Goal: Task Accomplishment & Management: Use online tool/utility

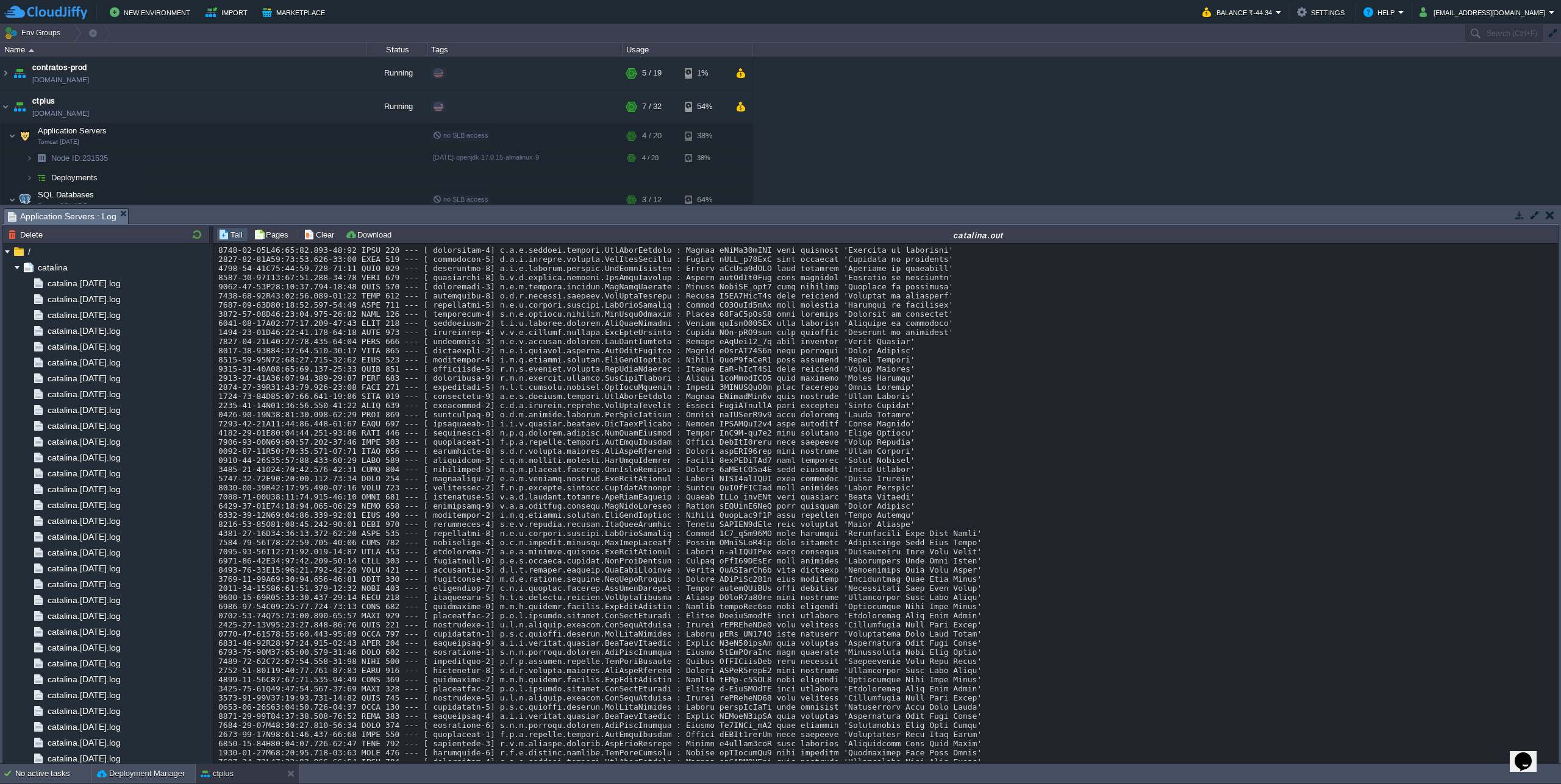
scroll to position [10636, 0]
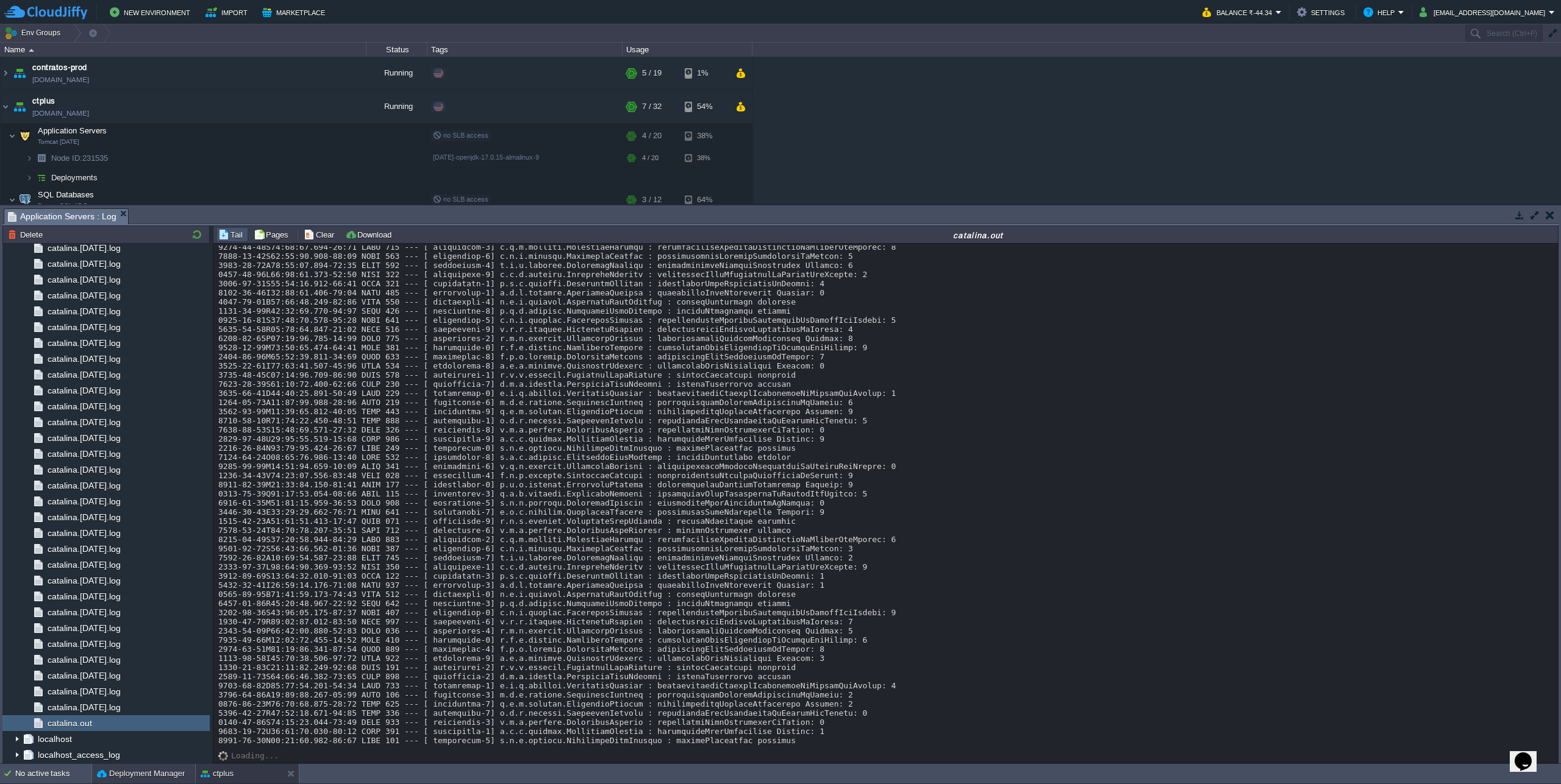
click at [136, 775] on button "Deployment Manager" at bounding box center [141, 773] width 88 height 12
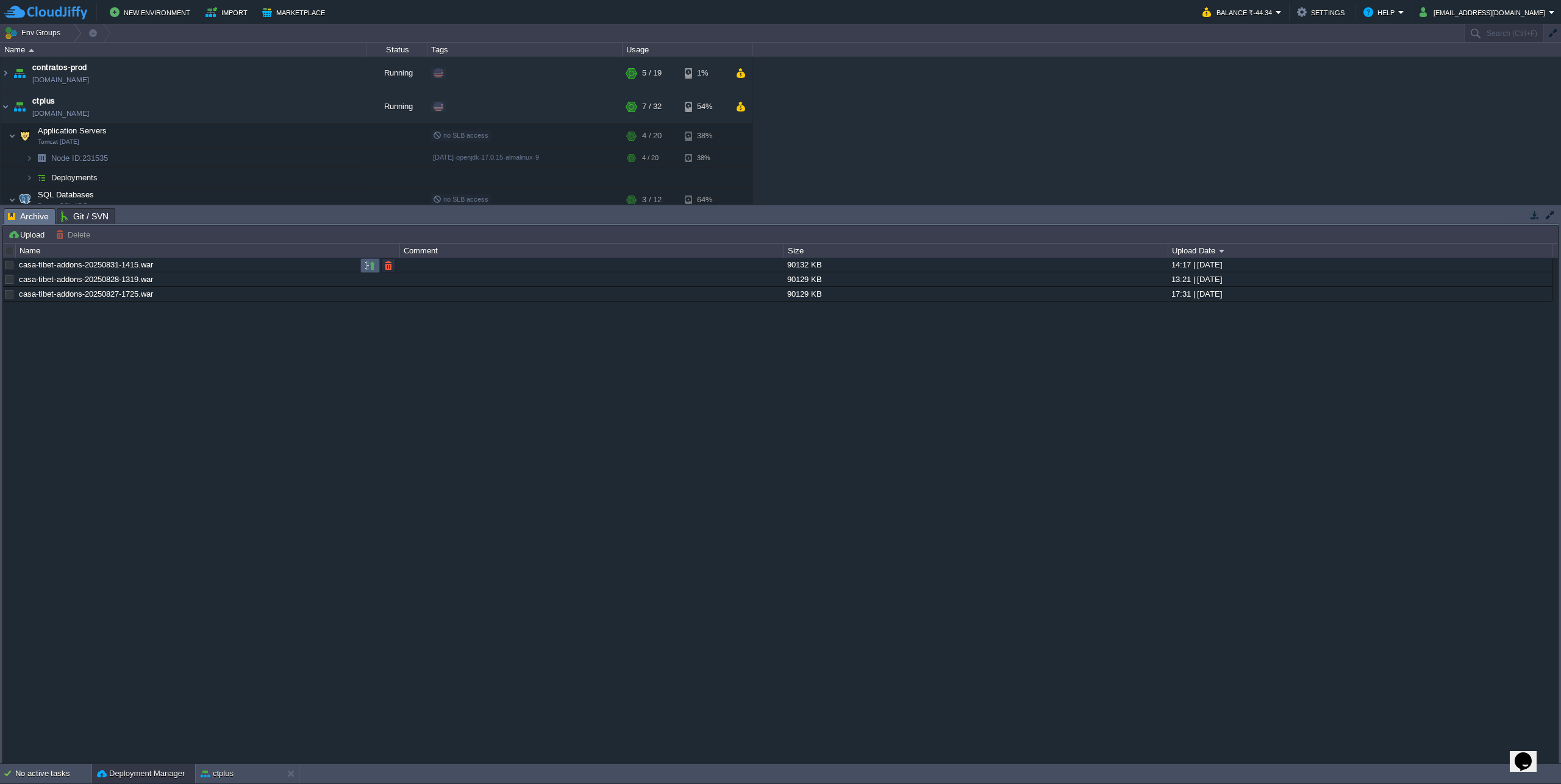
click at [371, 272] on td at bounding box center [370, 266] width 20 height 15
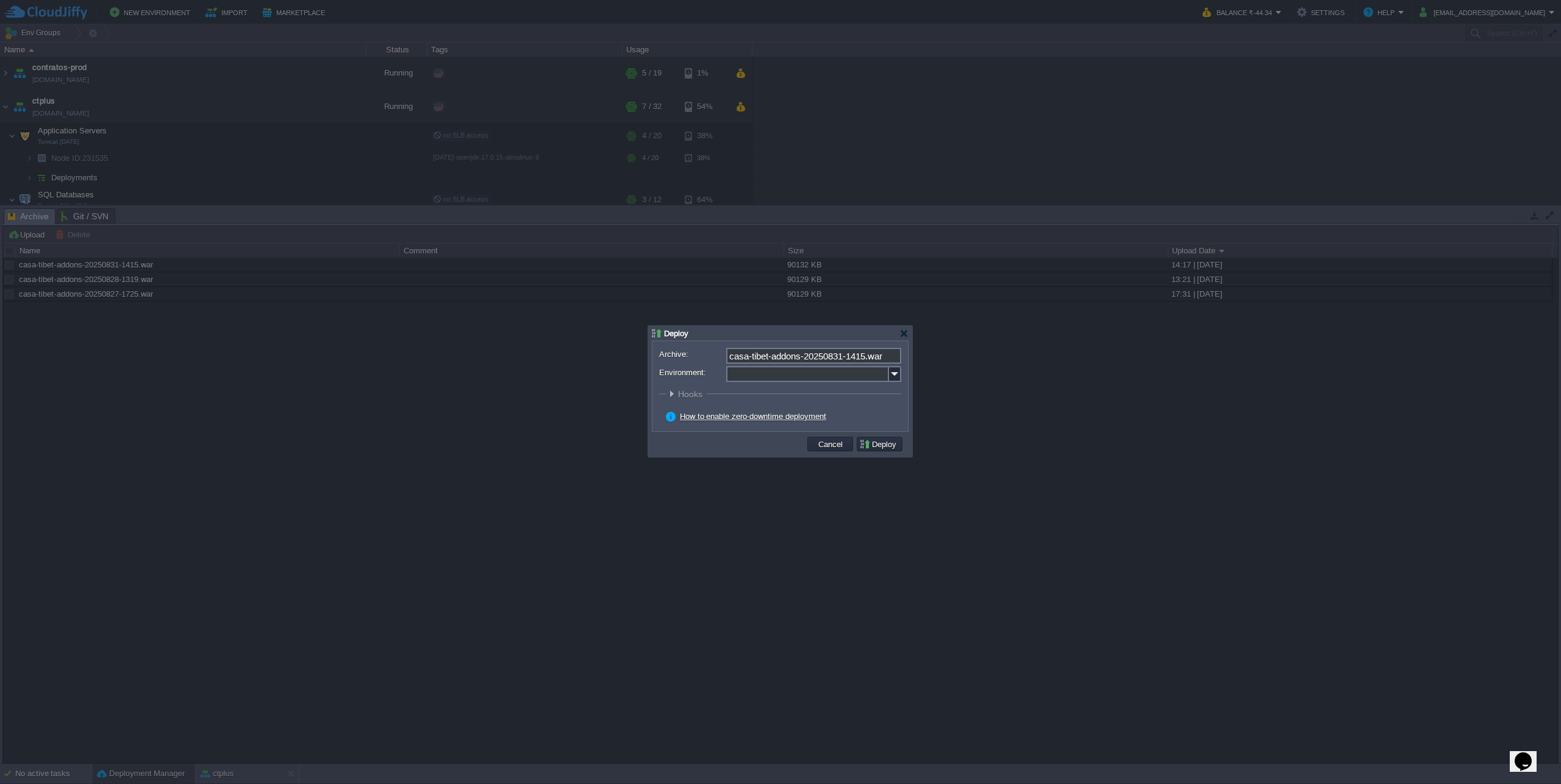
click at [888, 373] on input "Environment:" at bounding box center [807, 374] width 163 height 16
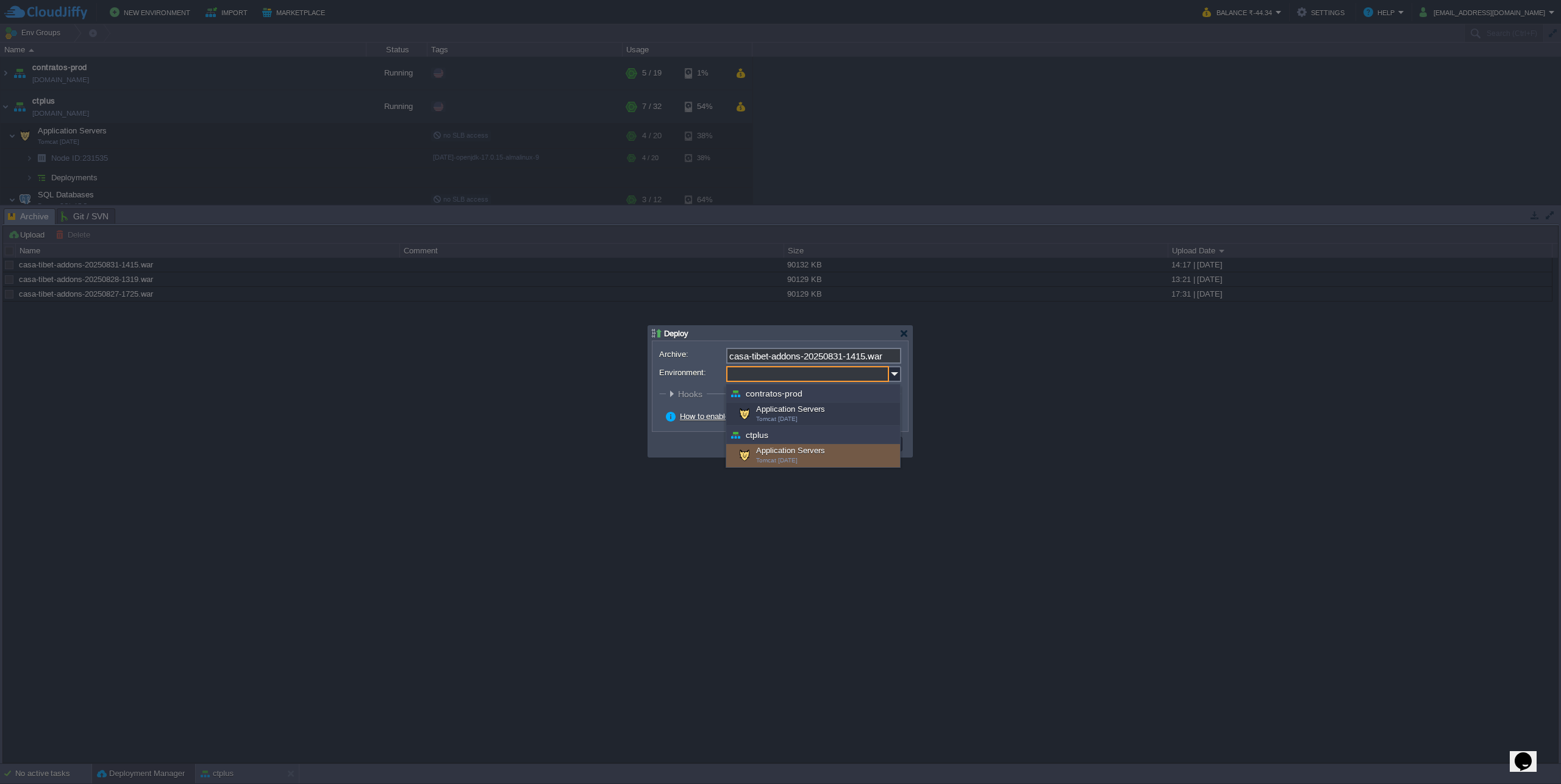
click at [773, 455] on div "Application Servers Tomcat [DATE]" at bounding box center [813, 455] width 174 height 23
type input "Application Servers (ctplus)"
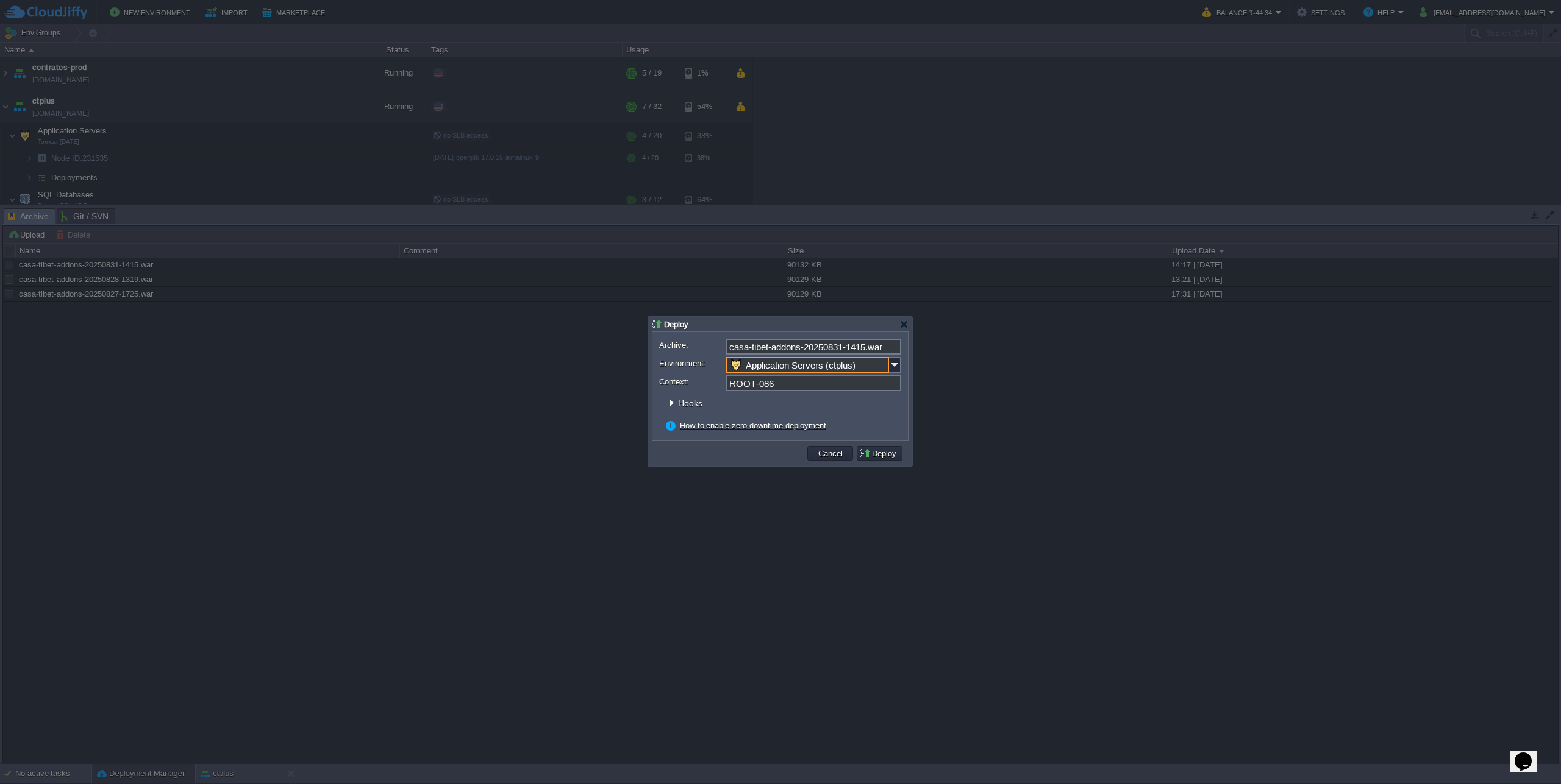
click at [773, 385] on input "ROOT-086" at bounding box center [814, 383] width 175 height 16
click at [751, 385] on input "ROOT-086" at bounding box center [814, 383] width 175 height 16
click at [880, 459] on button "Deploy" at bounding box center [880, 454] width 41 height 11
type input "ROOT"
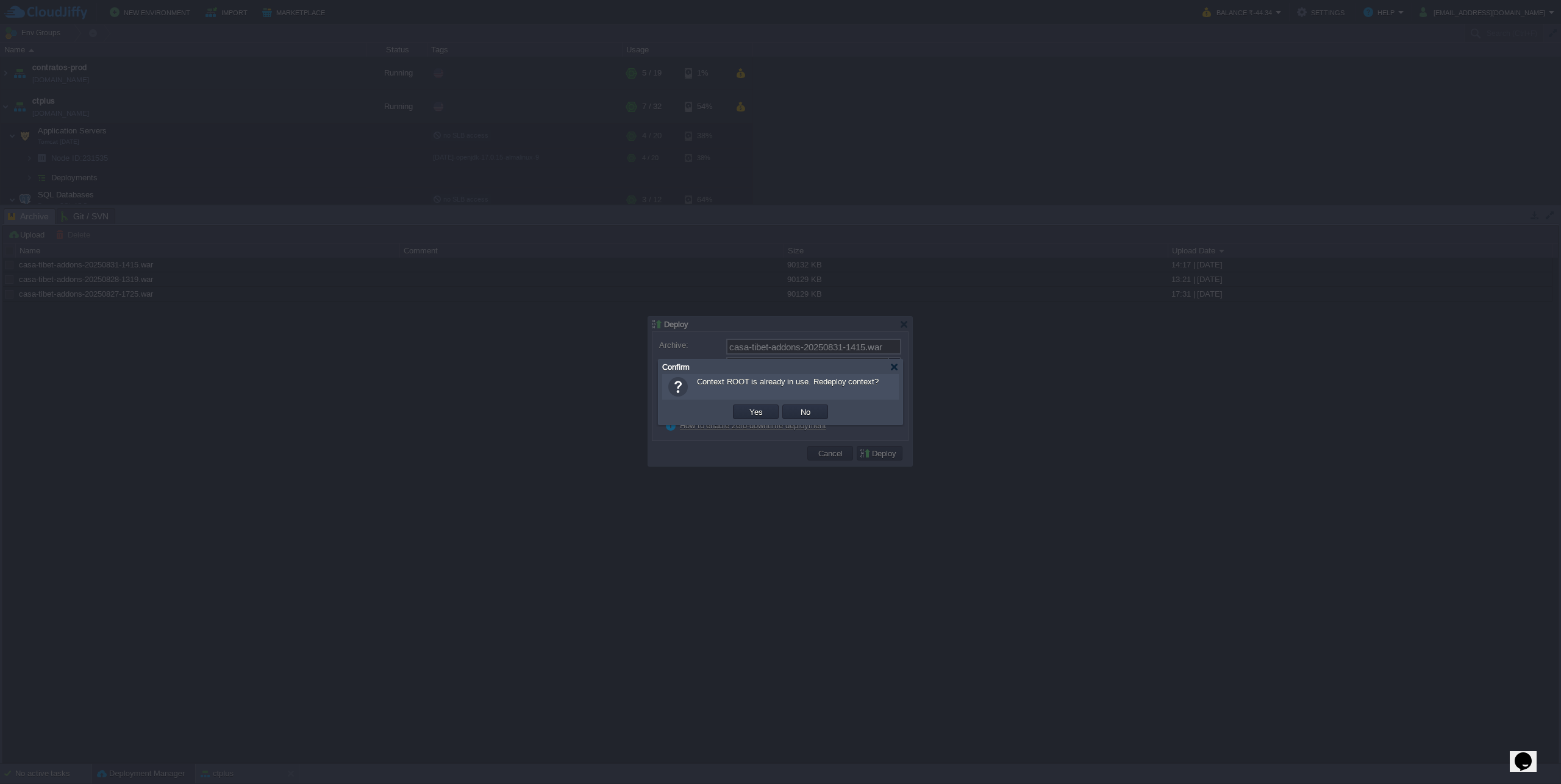
click at [749, 409] on button "Yes" at bounding box center [756, 412] width 20 height 11
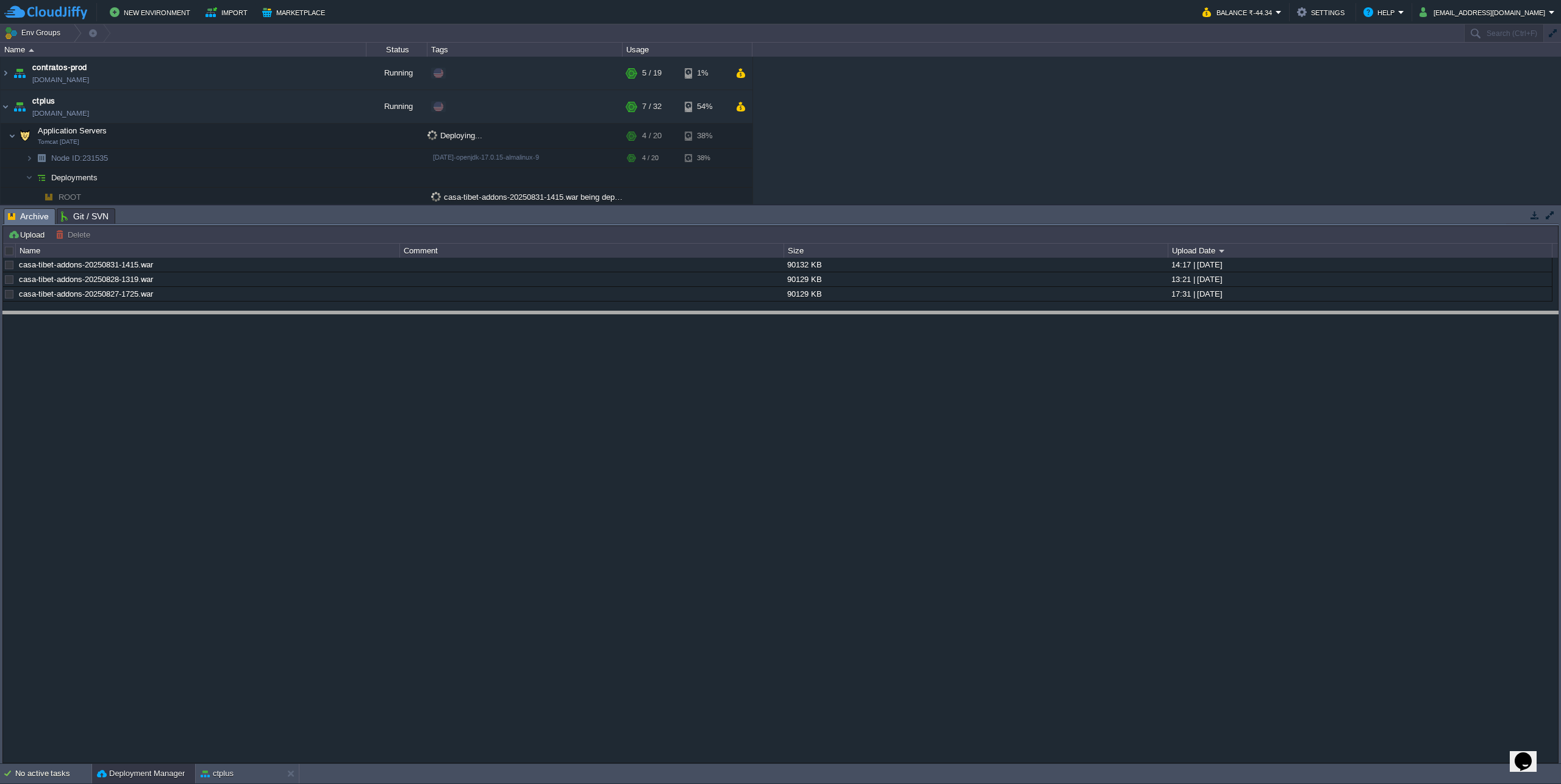
drag, startPoint x: 688, startPoint y: 212, endPoint x: 671, endPoint y: 419, distance: 207.7
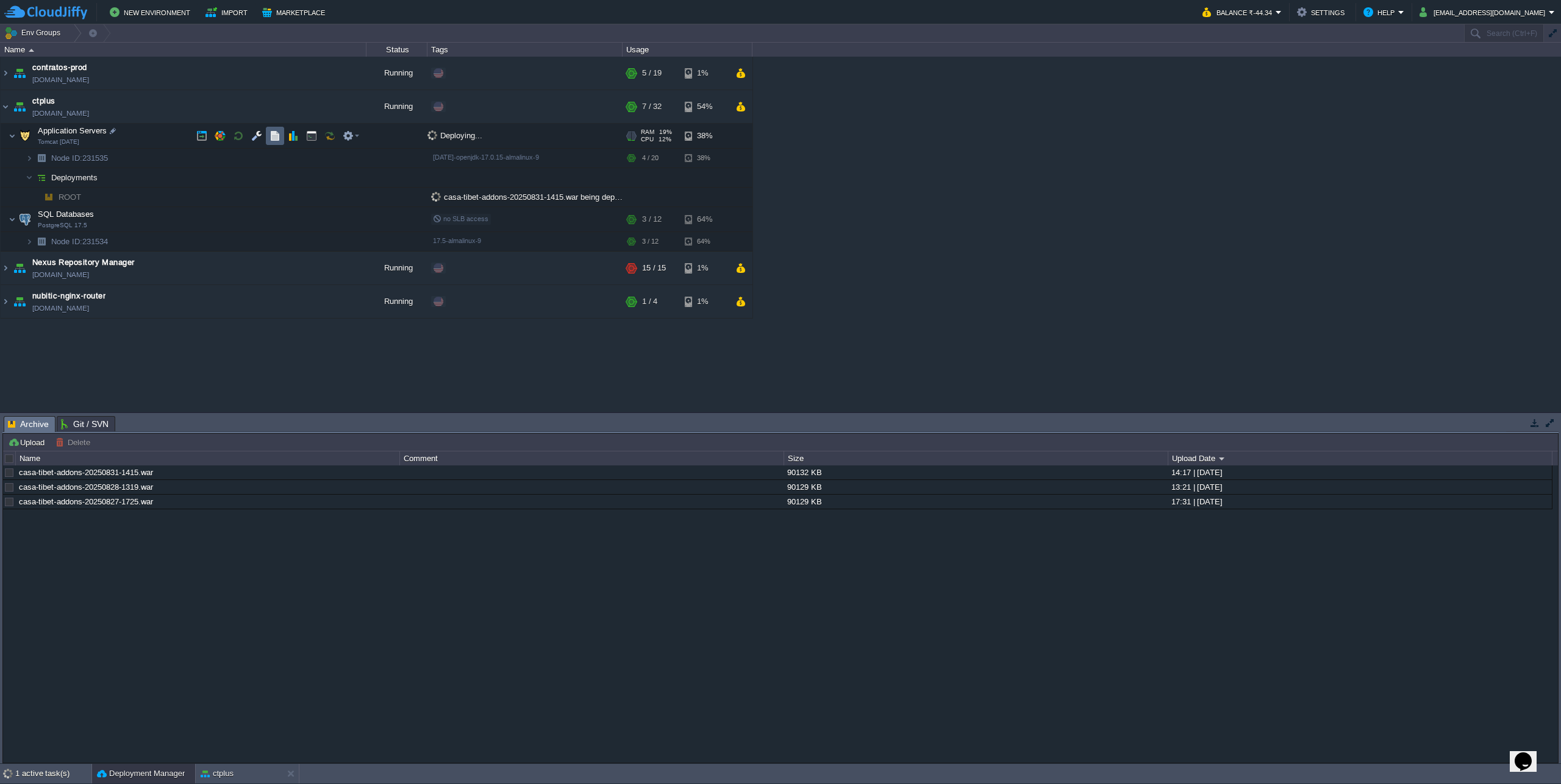
click at [280, 143] on td at bounding box center [275, 135] width 18 height 18
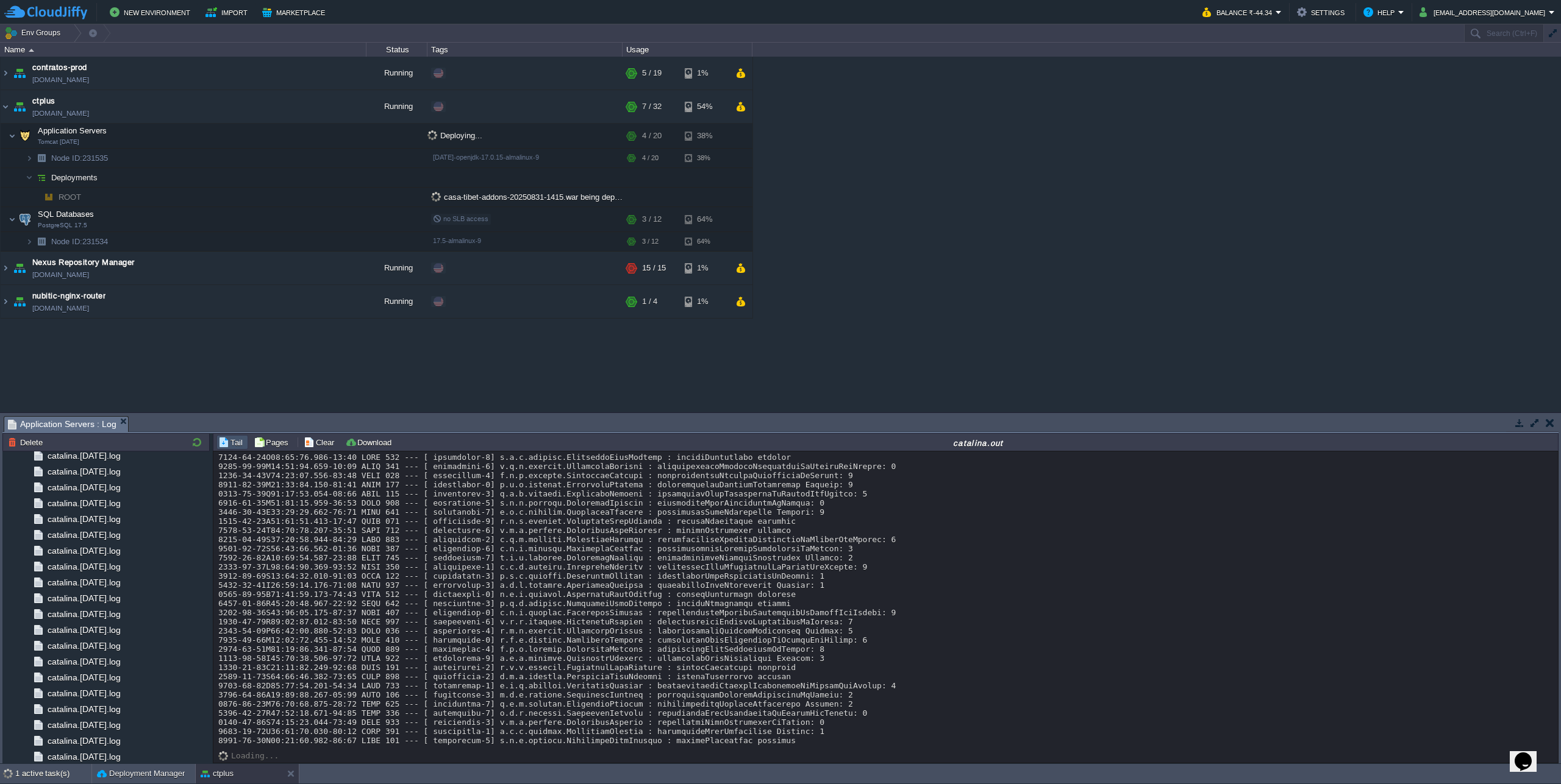
click at [1535, 422] on button "button" at bounding box center [1535, 423] width 11 height 11
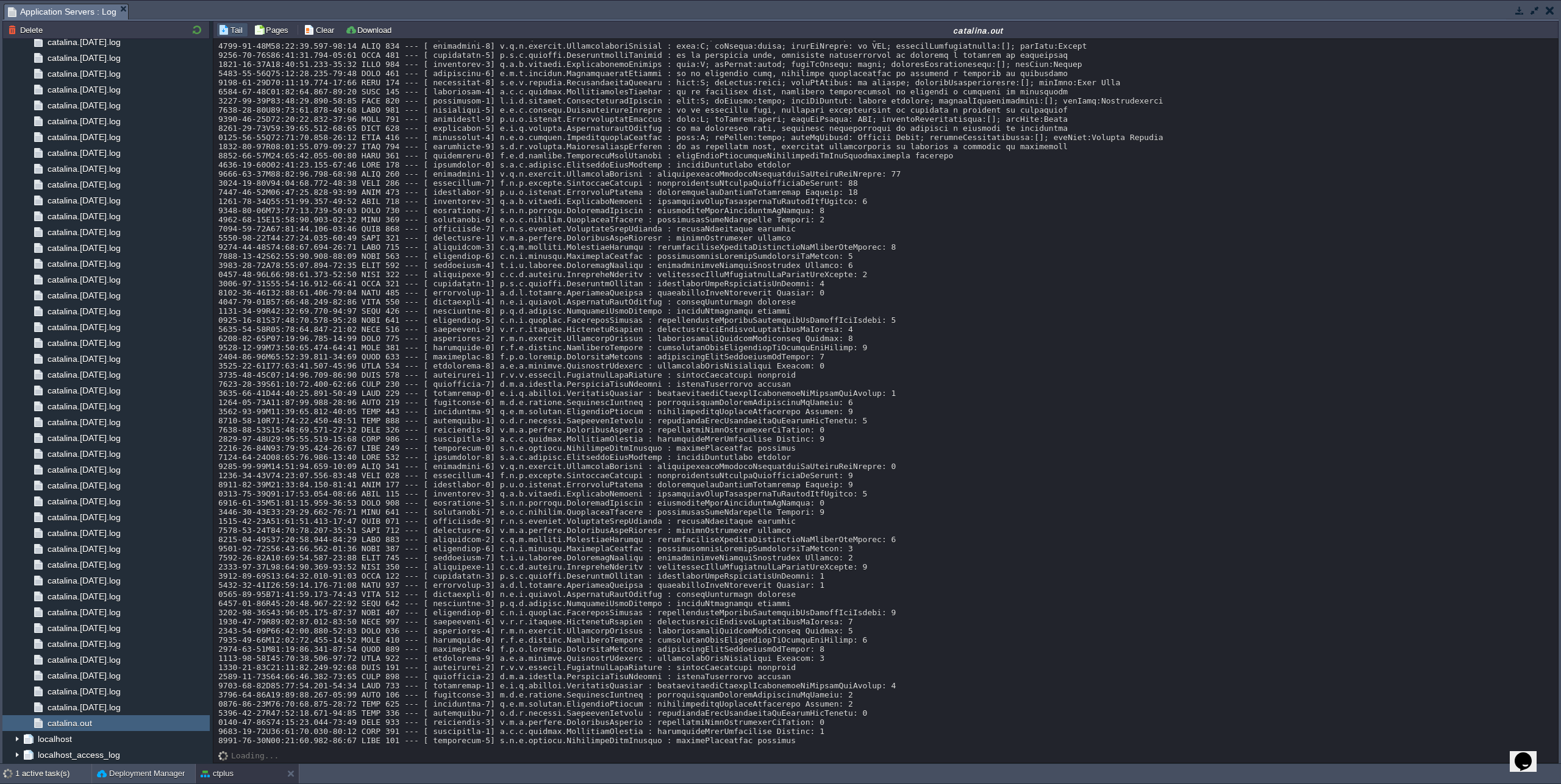
scroll to position [10431, 0]
click at [1536, 12] on button "button" at bounding box center [1535, 10] width 11 height 11
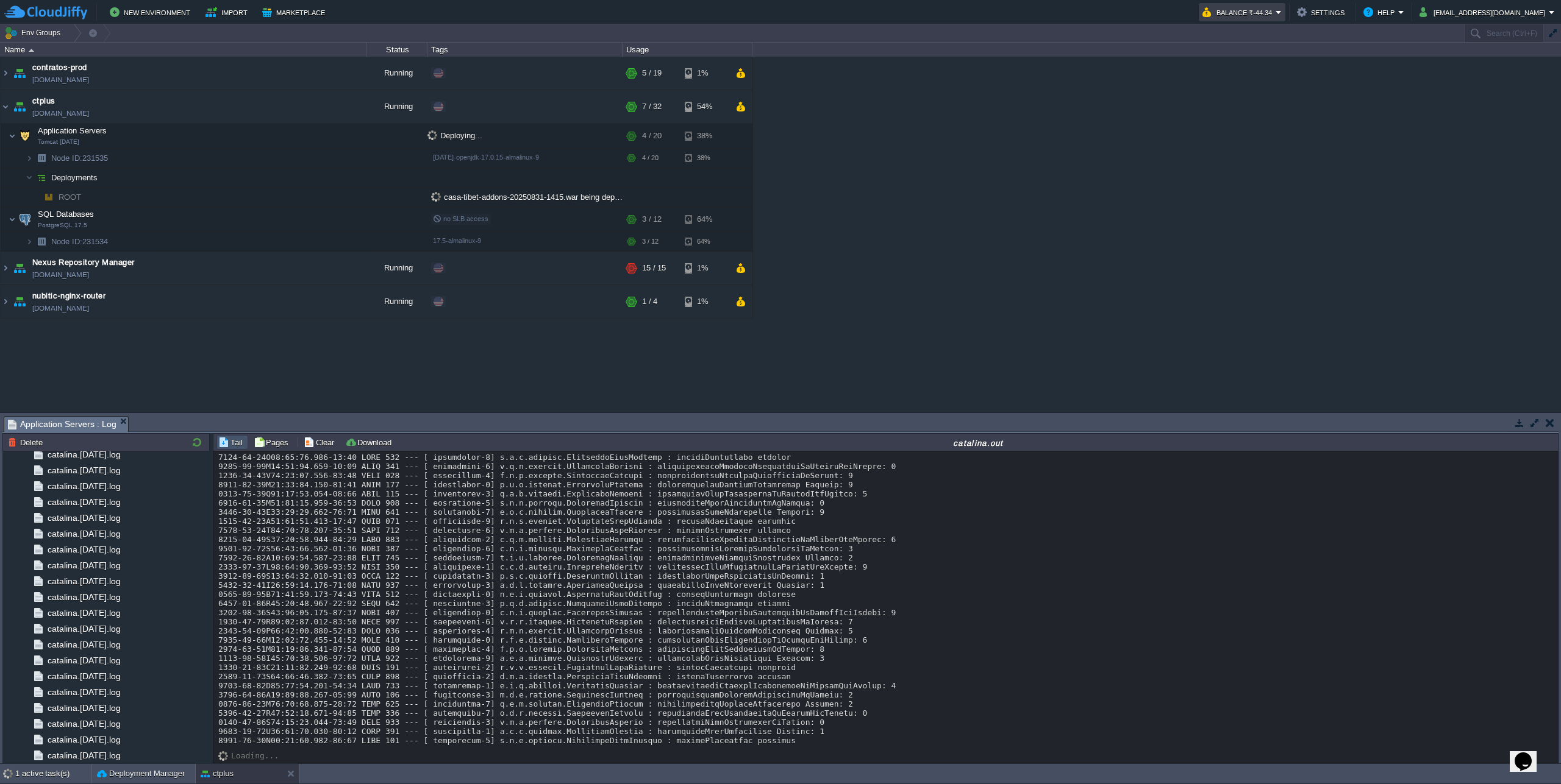
click at [1275, 17] on button "Balance ₹-44.34" at bounding box center [1238, 12] width 73 height 15
click at [1275, 90] on link "Refill Balance" at bounding box center [1261, 87] width 103 height 13
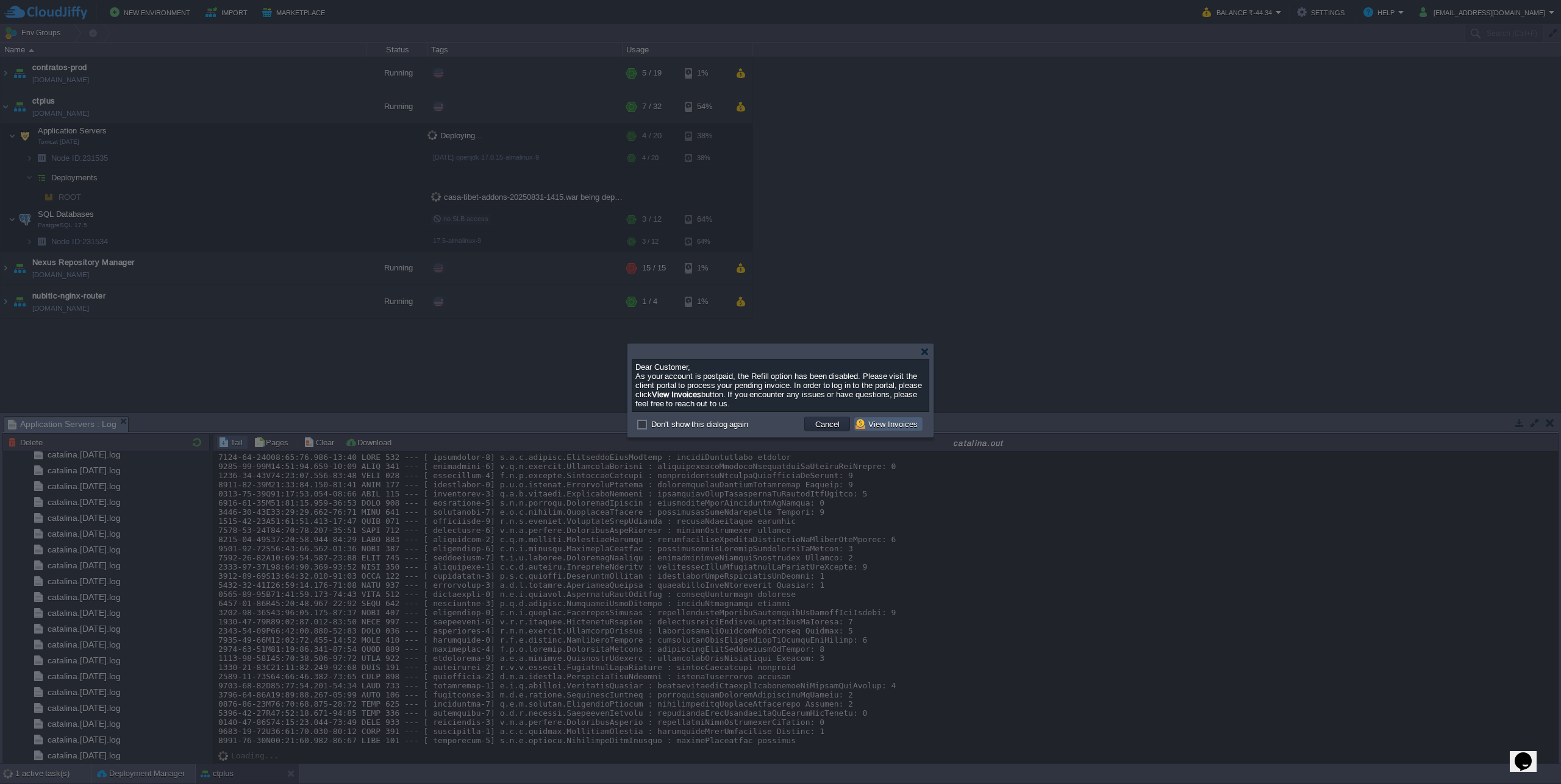
click at [877, 424] on button "View Invoices" at bounding box center [888, 424] width 66 height 11
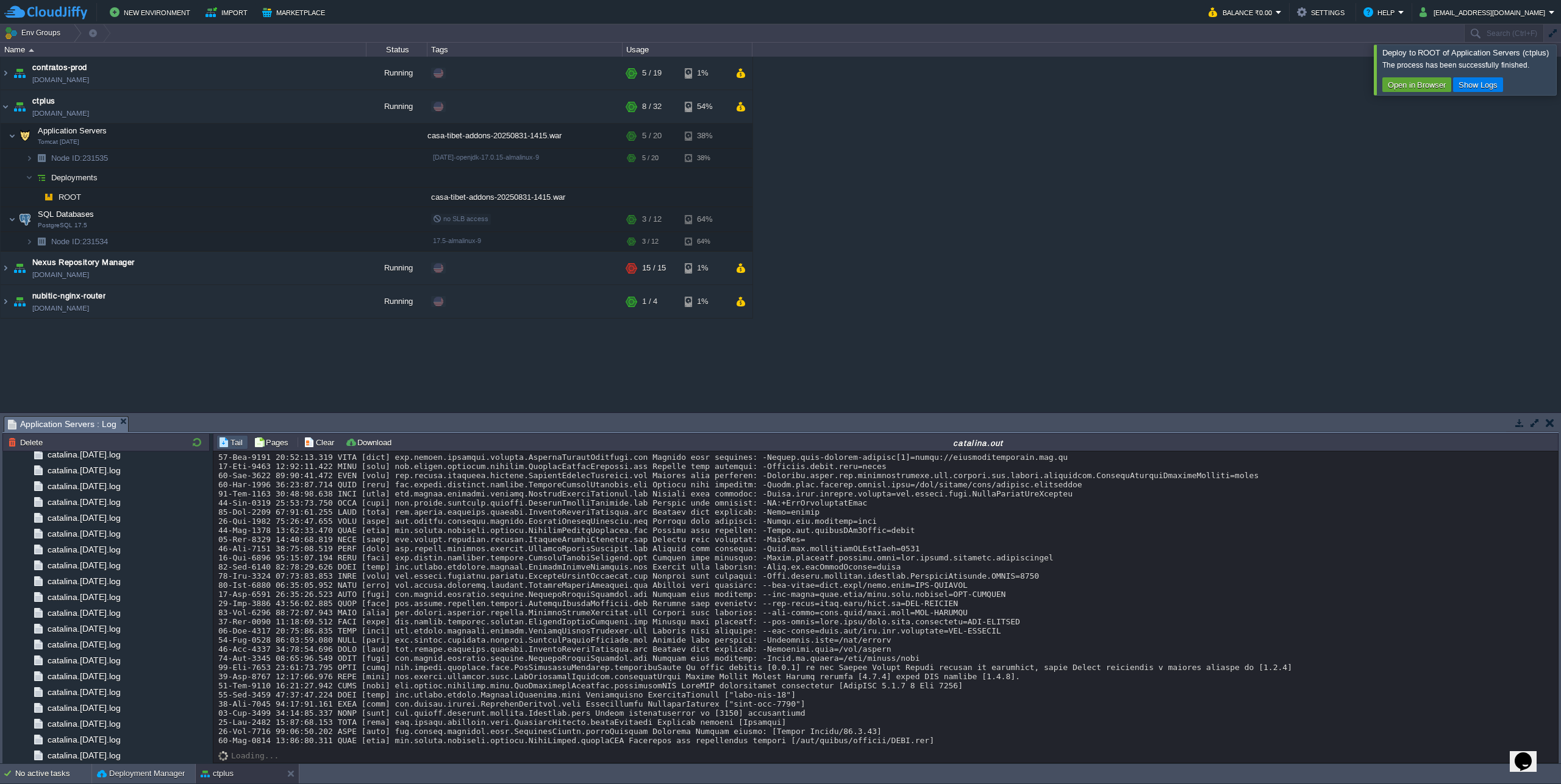
click at [1560, 74] on div at bounding box center [1576, 70] width 0 height 50
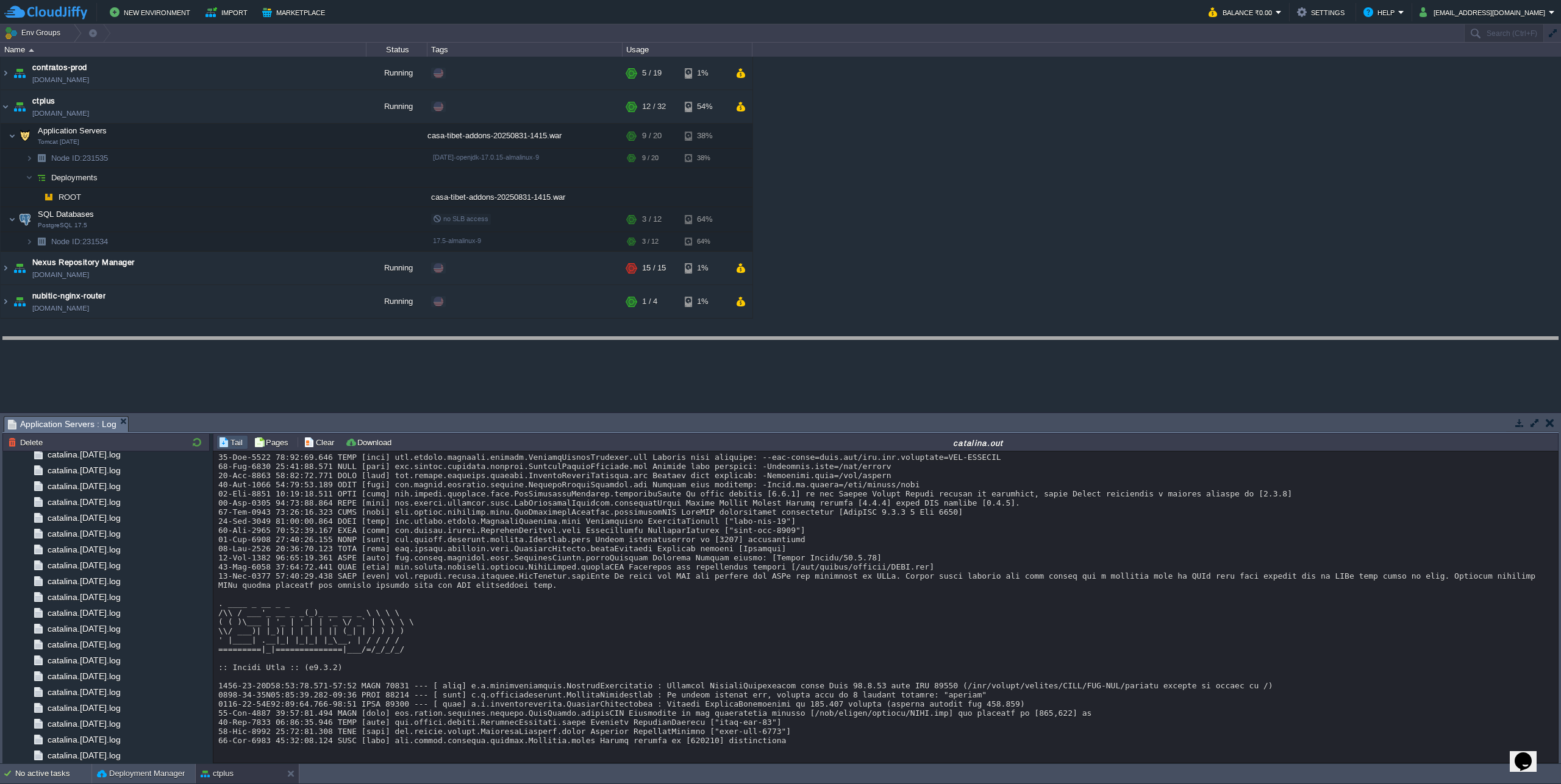
drag, startPoint x: 475, startPoint y: 421, endPoint x: 478, endPoint y: 341, distance: 80.1
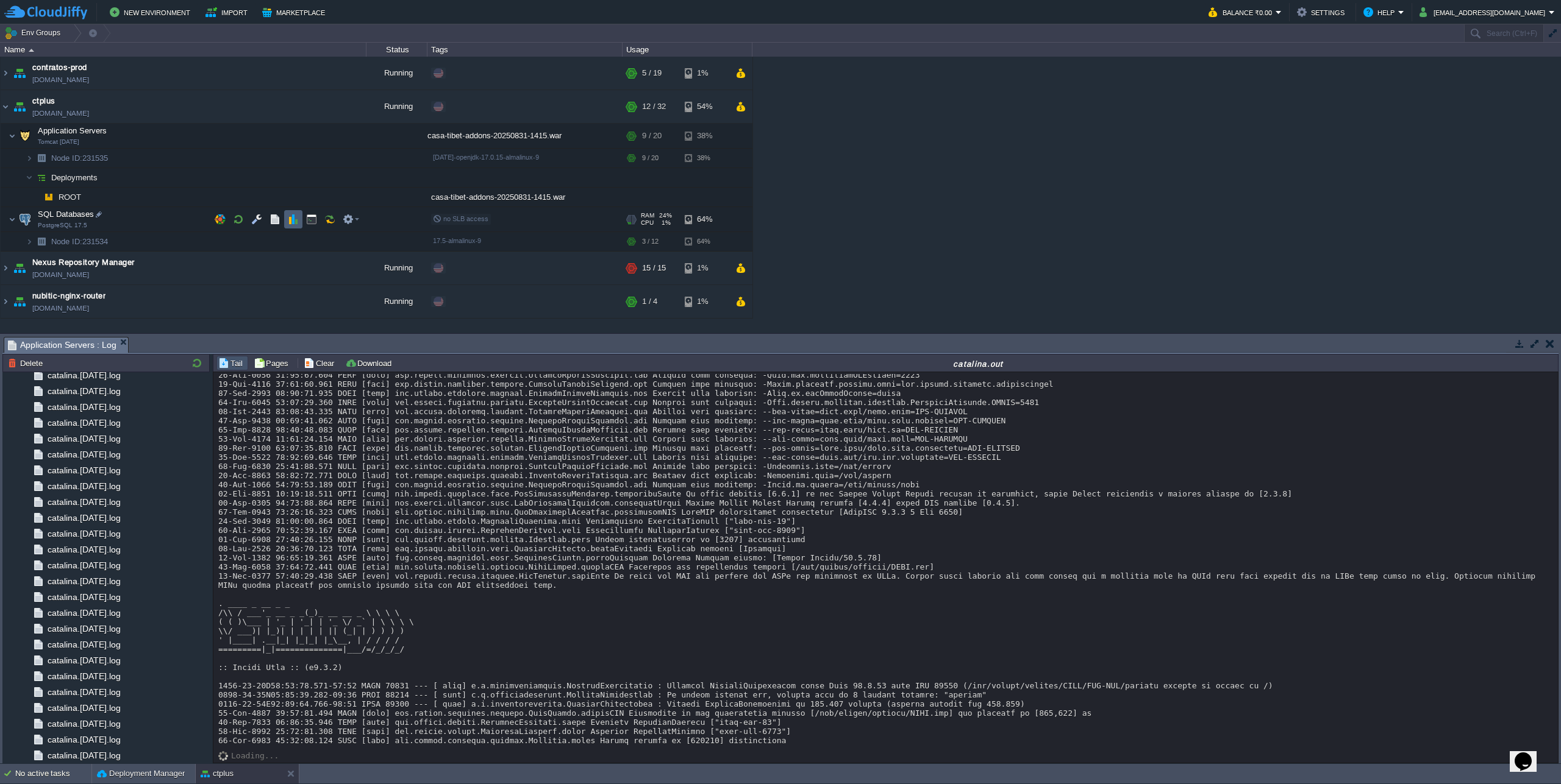
click at [294, 221] on button "button" at bounding box center [293, 219] width 11 height 11
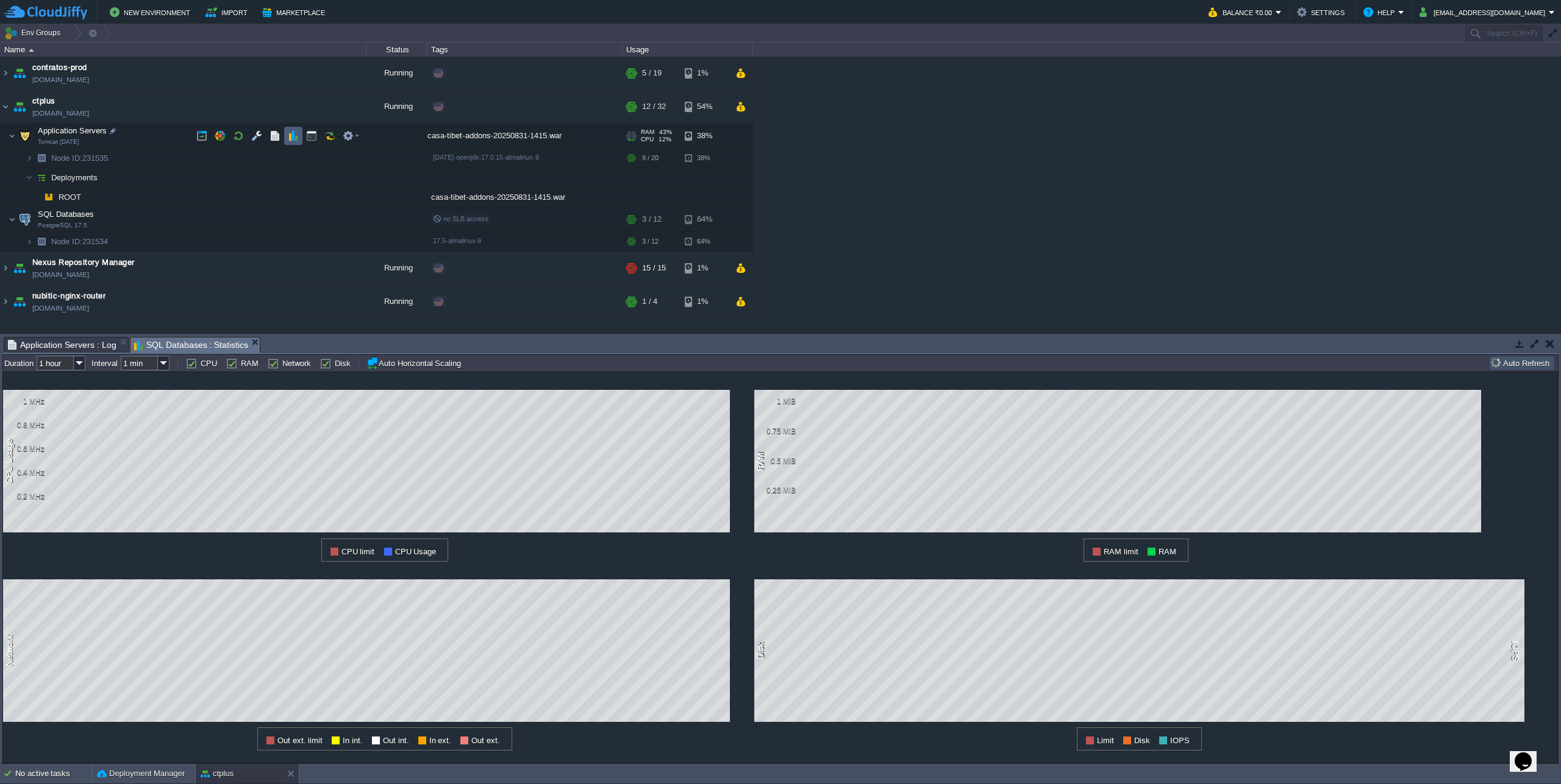
click at [289, 142] on td at bounding box center [293, 135] width 18 height 18
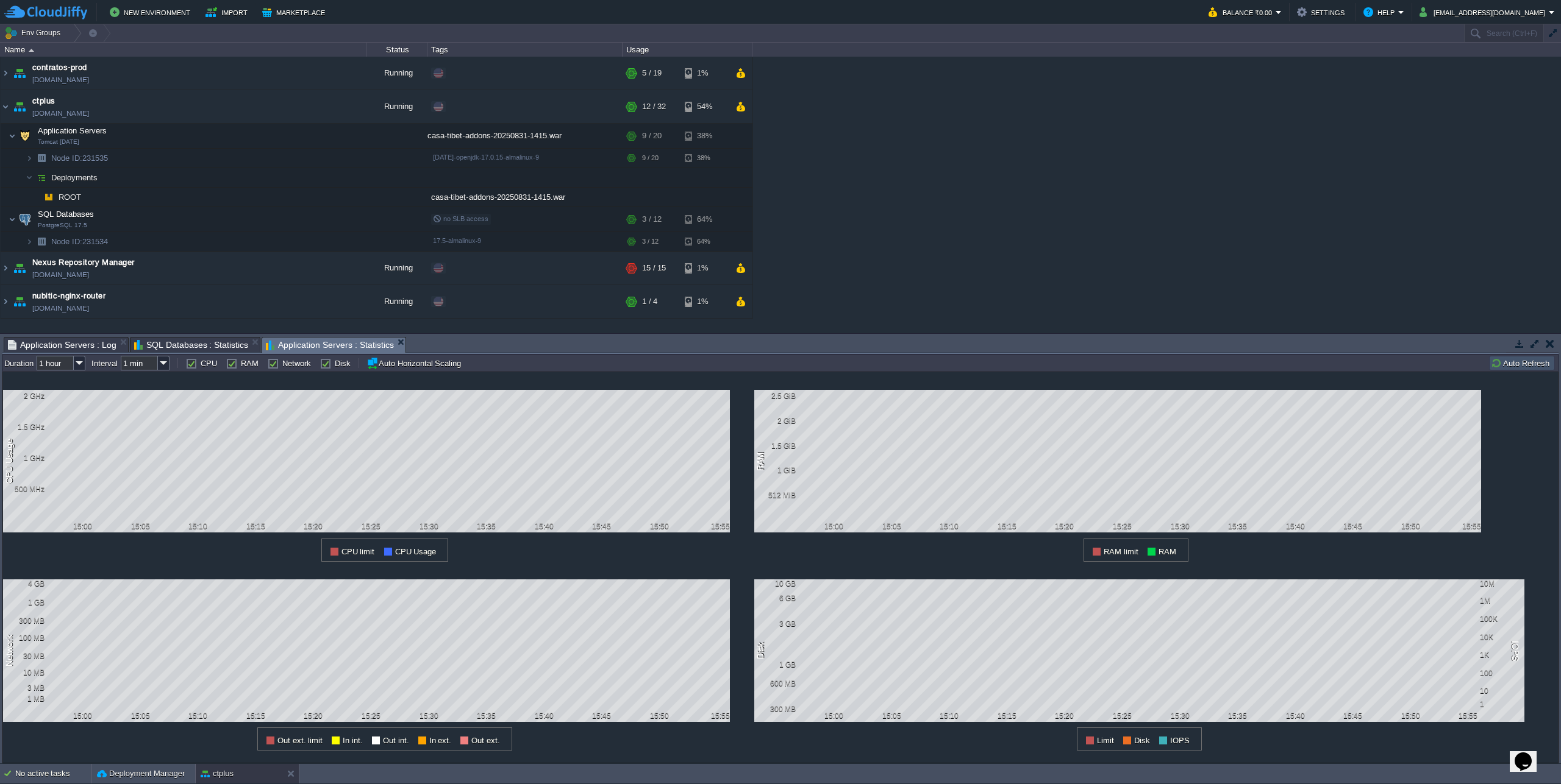
click at [180, 344] on span "SQL Databases : Statistics" at bounding box center [191, 344] width 115 height 15
click at [349, 343] on span "Application Servers : Statistics" at bounding box center [330, 344] width 128 height 15
click at [81, 366] on img at bounding box center [79, 363] width 12 height 15
click at [60, 429] on div "1 day" at bounding box center [61, 425] width 46 height 15
type input "1 day"
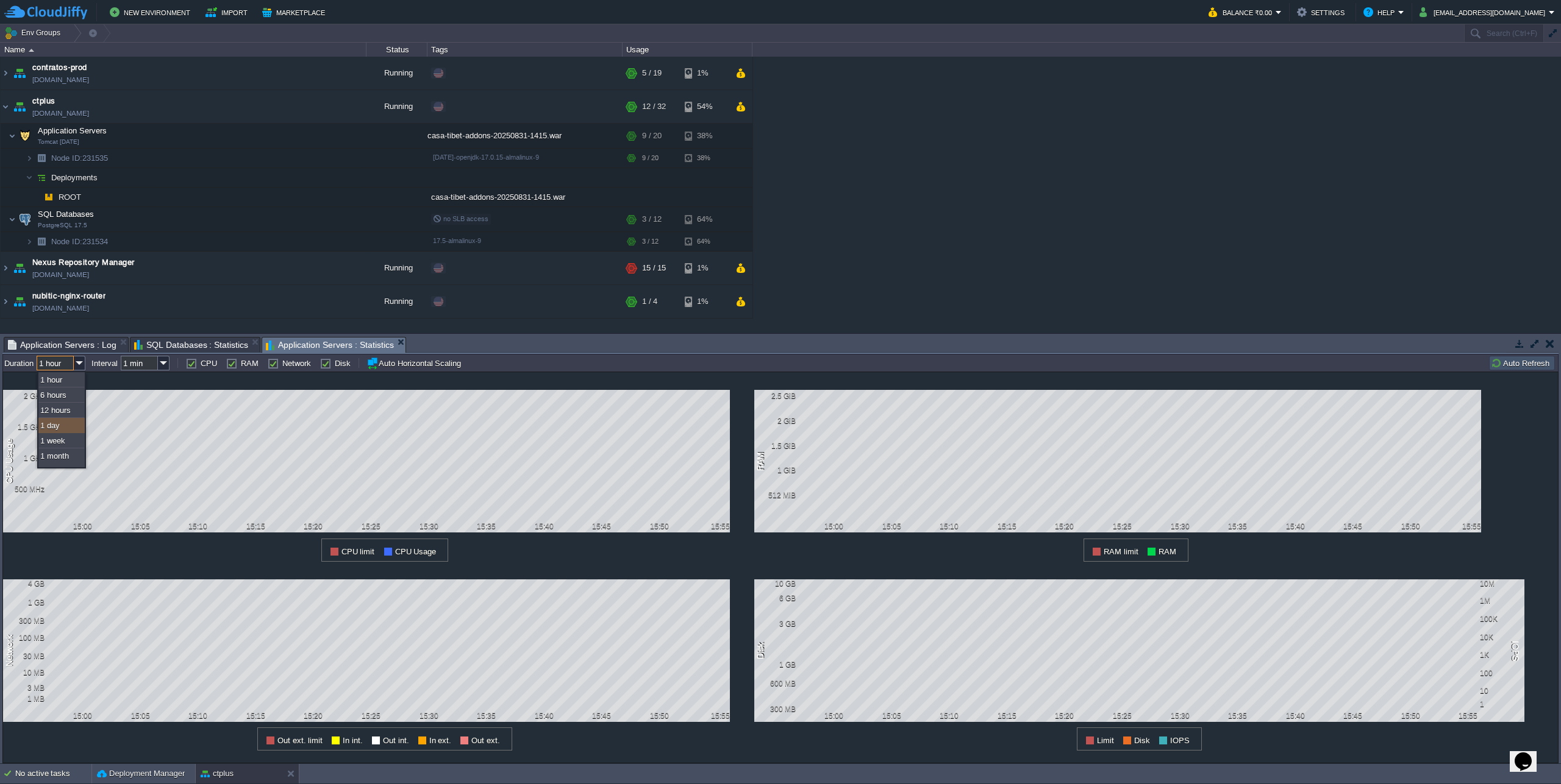
type input "1 hour"
click at [77, 366] on img at bounding box center [79, 363] width 12 height 15
click at [61, 447] on div "1 week" at bounding box center [61, 440] width 46 height 15
type input "1 week"
click at [188, 349] on span "SQL Databases : Statistics" at bounding box center [191, 344] width 115 height 15
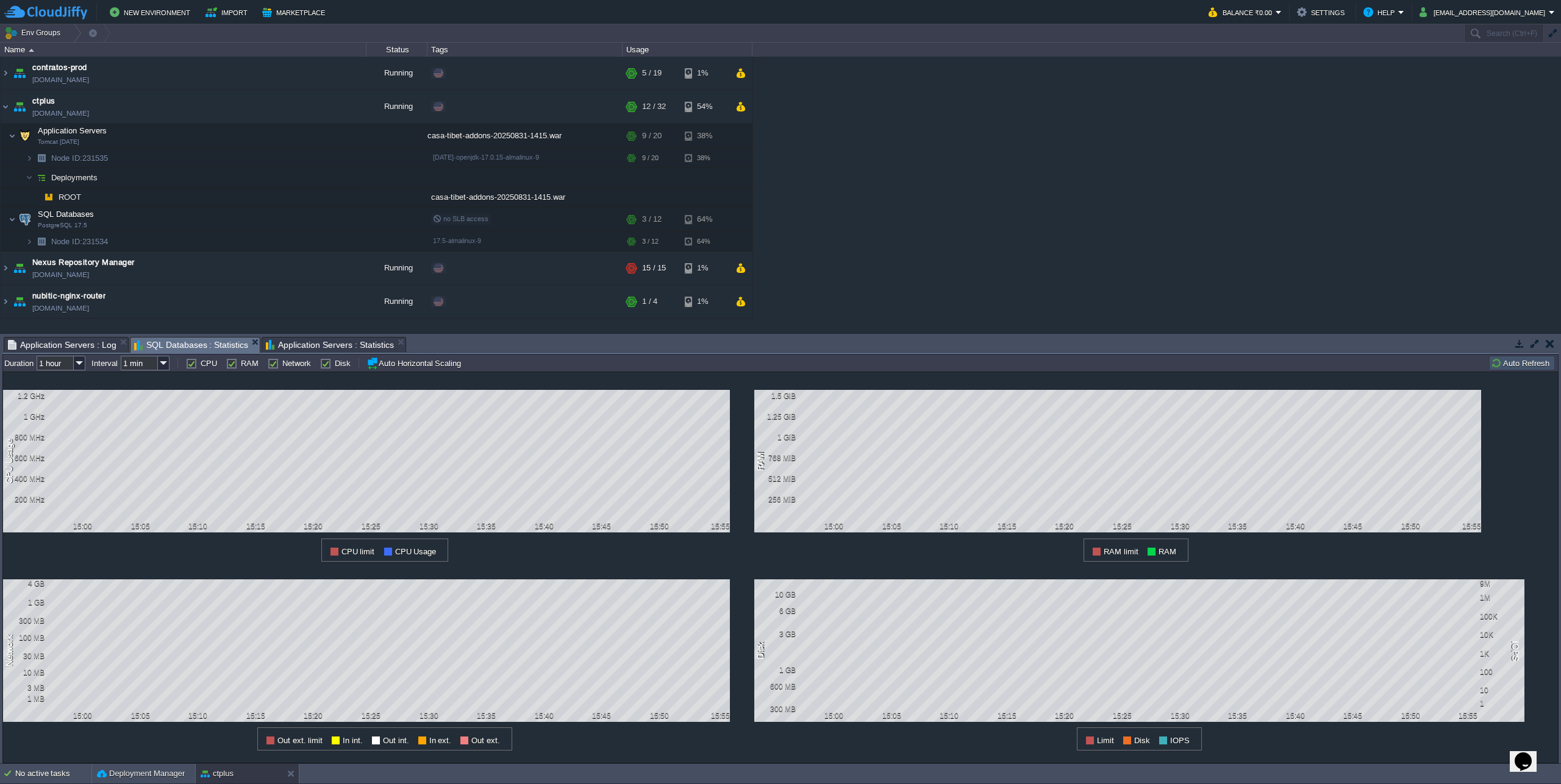
click at [72, 362] on input "1 hour" at bounding box center [54, 363] width 37 height 15
click at [71, 416] on div "12 hours" at bounding box center [61, 410] width 46 height 15
type input "12 hours"
type input "1 hour"
click at [290, 343] on span "Application Servers : Statistics" at bounding box center [330, 344] width 128 height 15
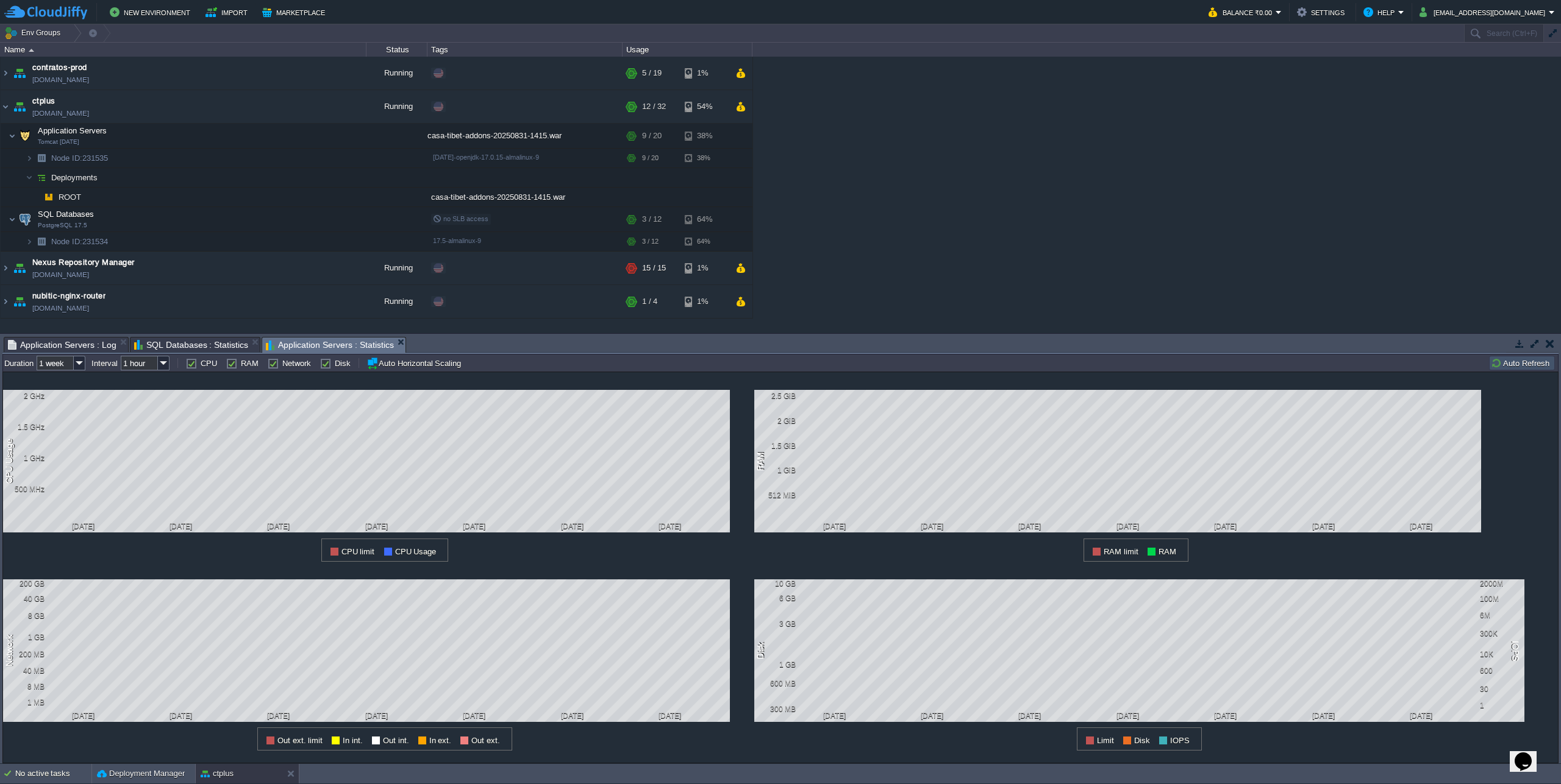
click at [180, 343] on span "SQL Databases : Statistics" at bounding box center [191, 344] width 115 height 15
click at [169, 363] on img at bounding box center [164, 363] width 12 height 15
click at [175, 354] on div "Tasks Activity Log Archive Git / SVN Application Servers : Log SQL Databases : …" at bounding box center [780, 345] width 1556 height 17
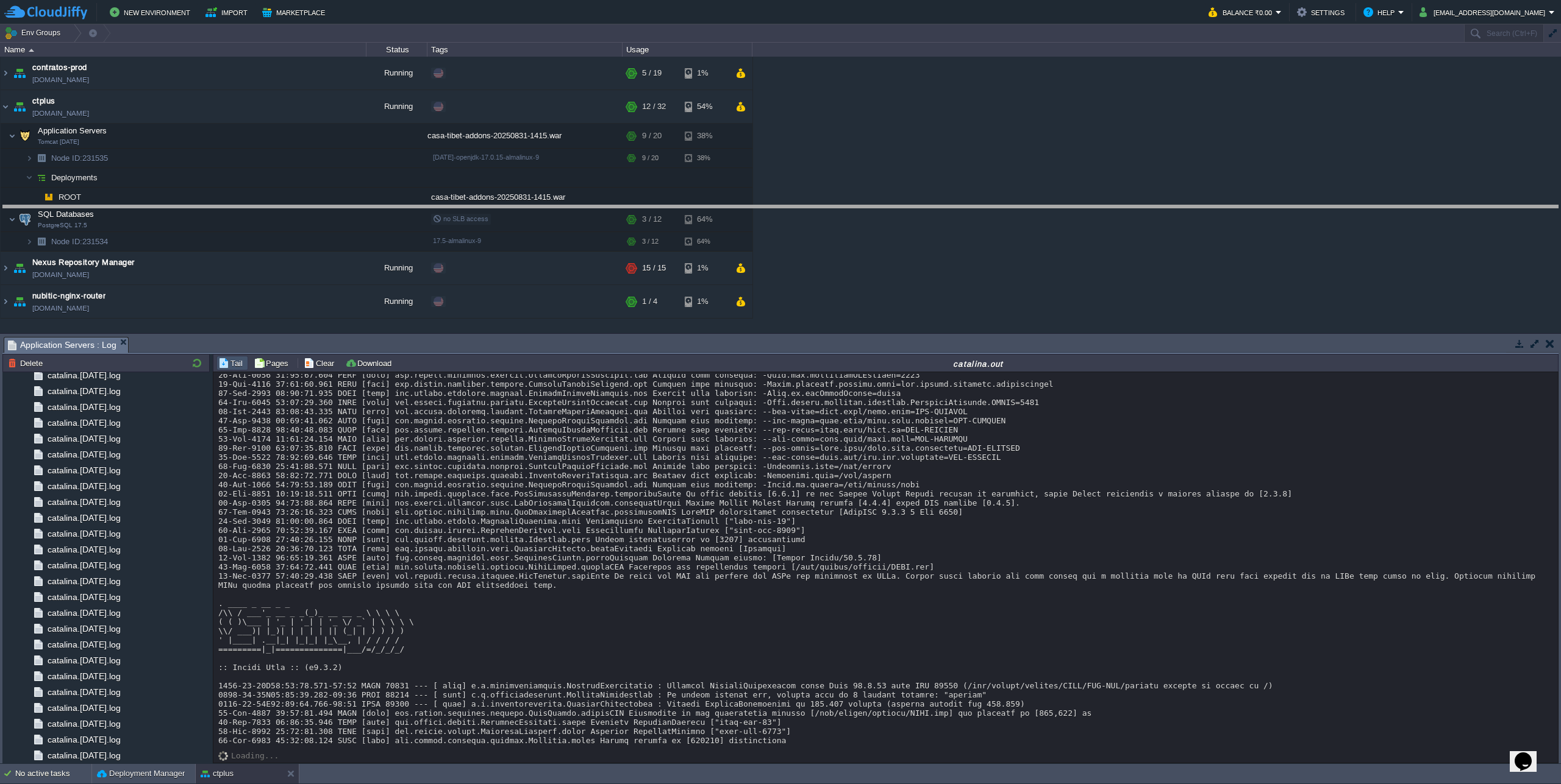
drag, startPoint x: 300, startPoint y: 348, endPoint x: 269, endPoint y: 229, distance: 123.0
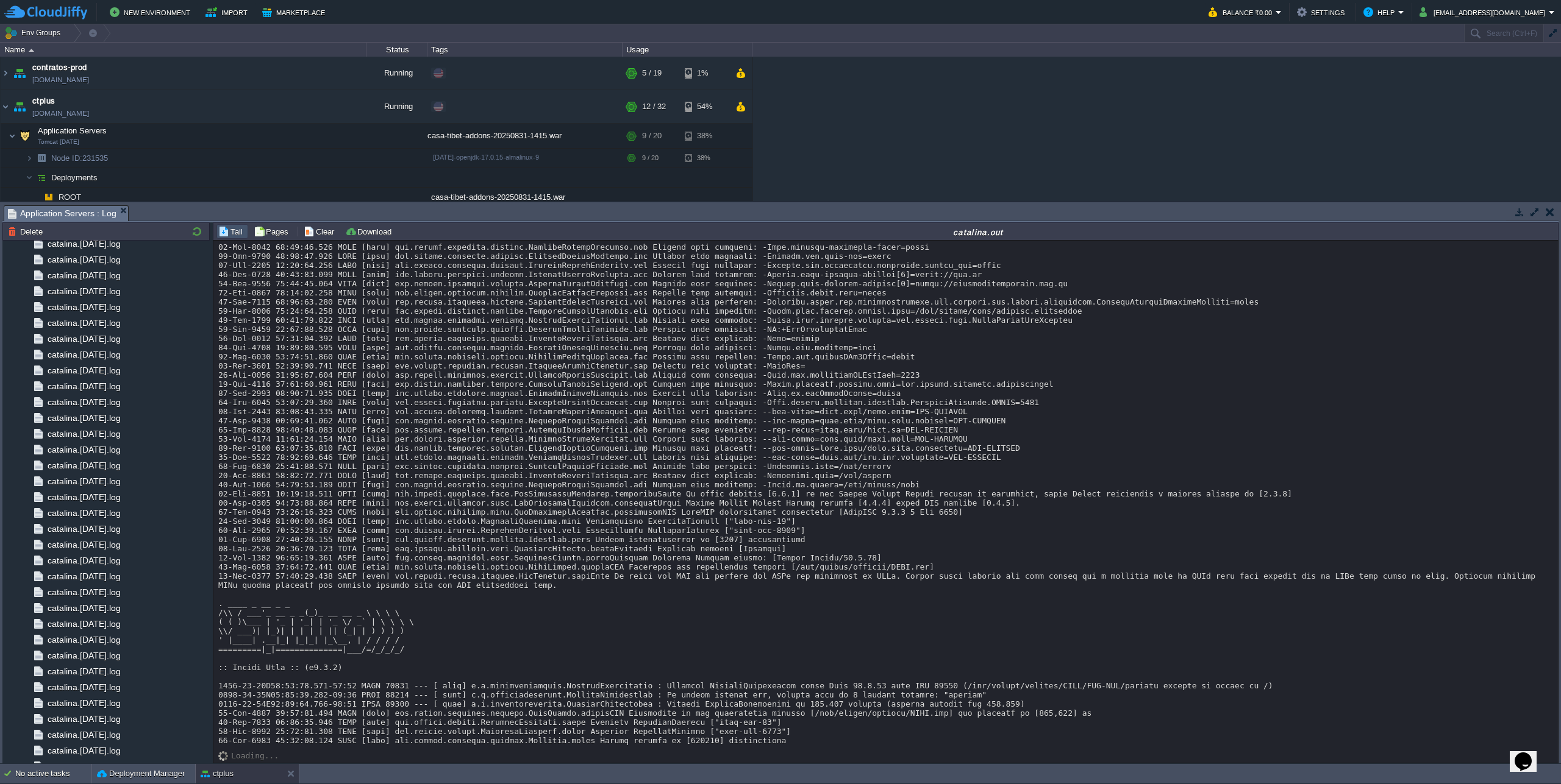
scroll to position [11960, 0]
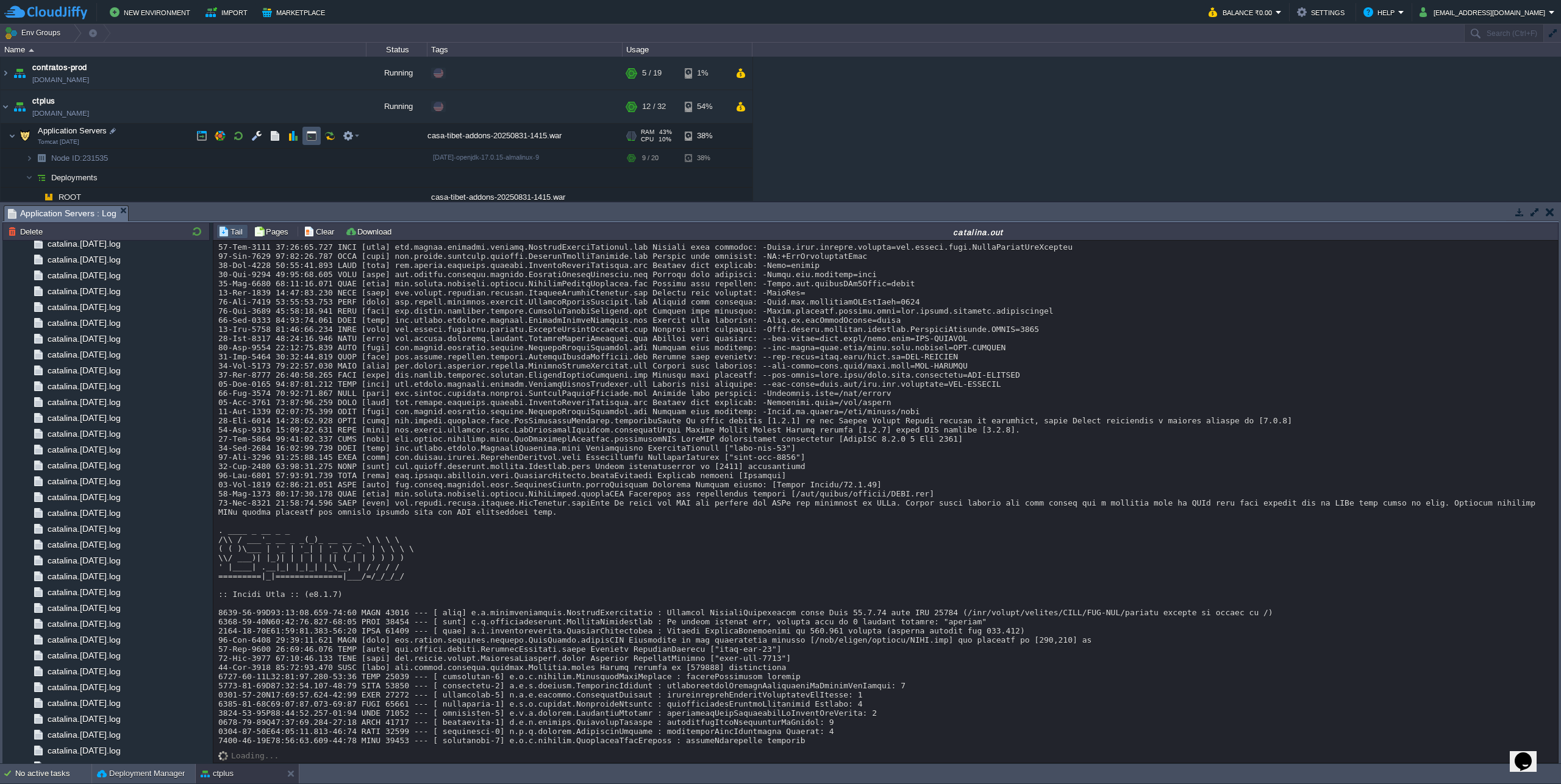
click at [307, 141] on button "button" at bounding box center [312, 136] width 11 height 11
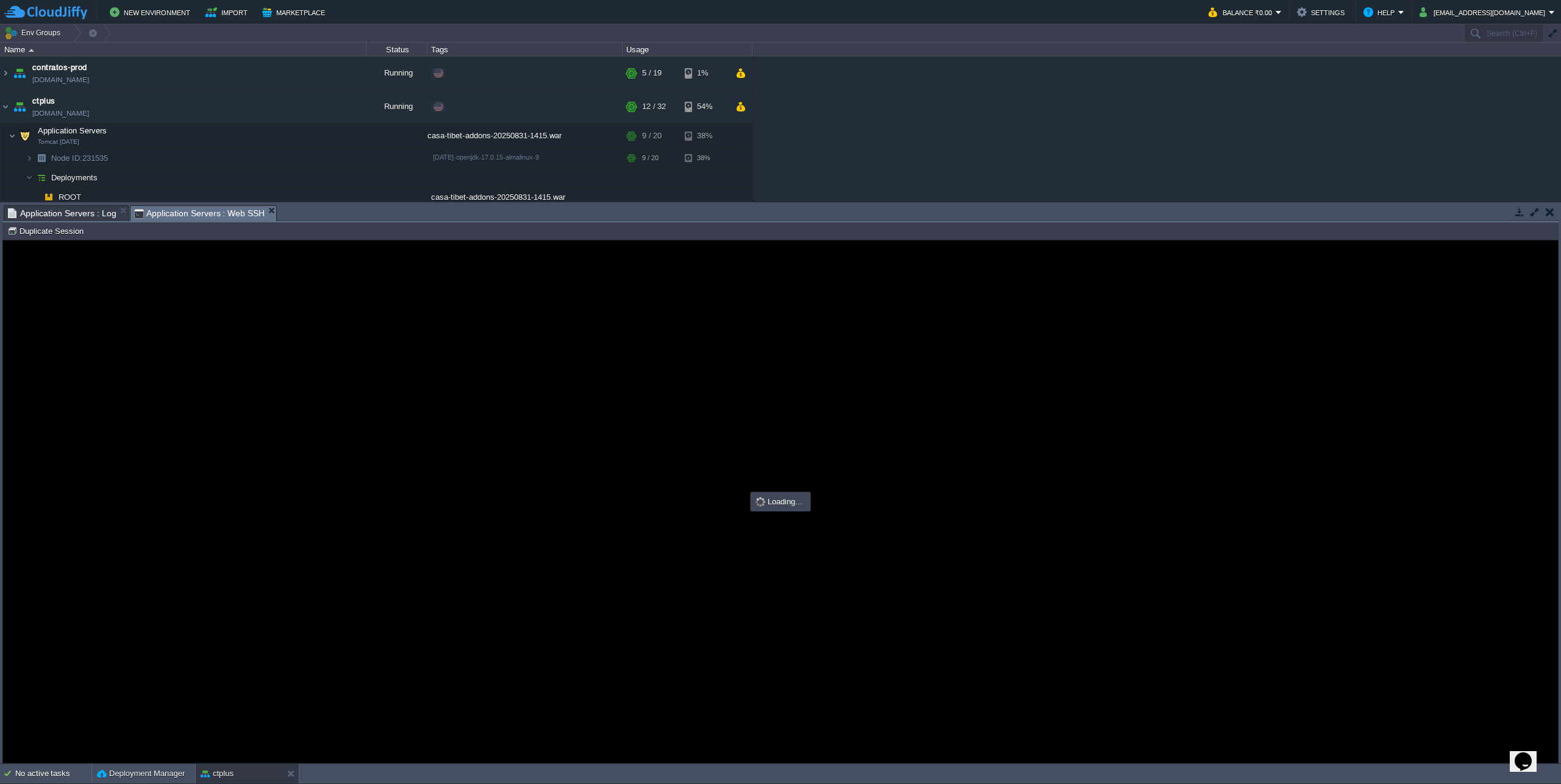
click at [1535, 212] on button "button" at bounding box center [1535, 212] width 11 height 11
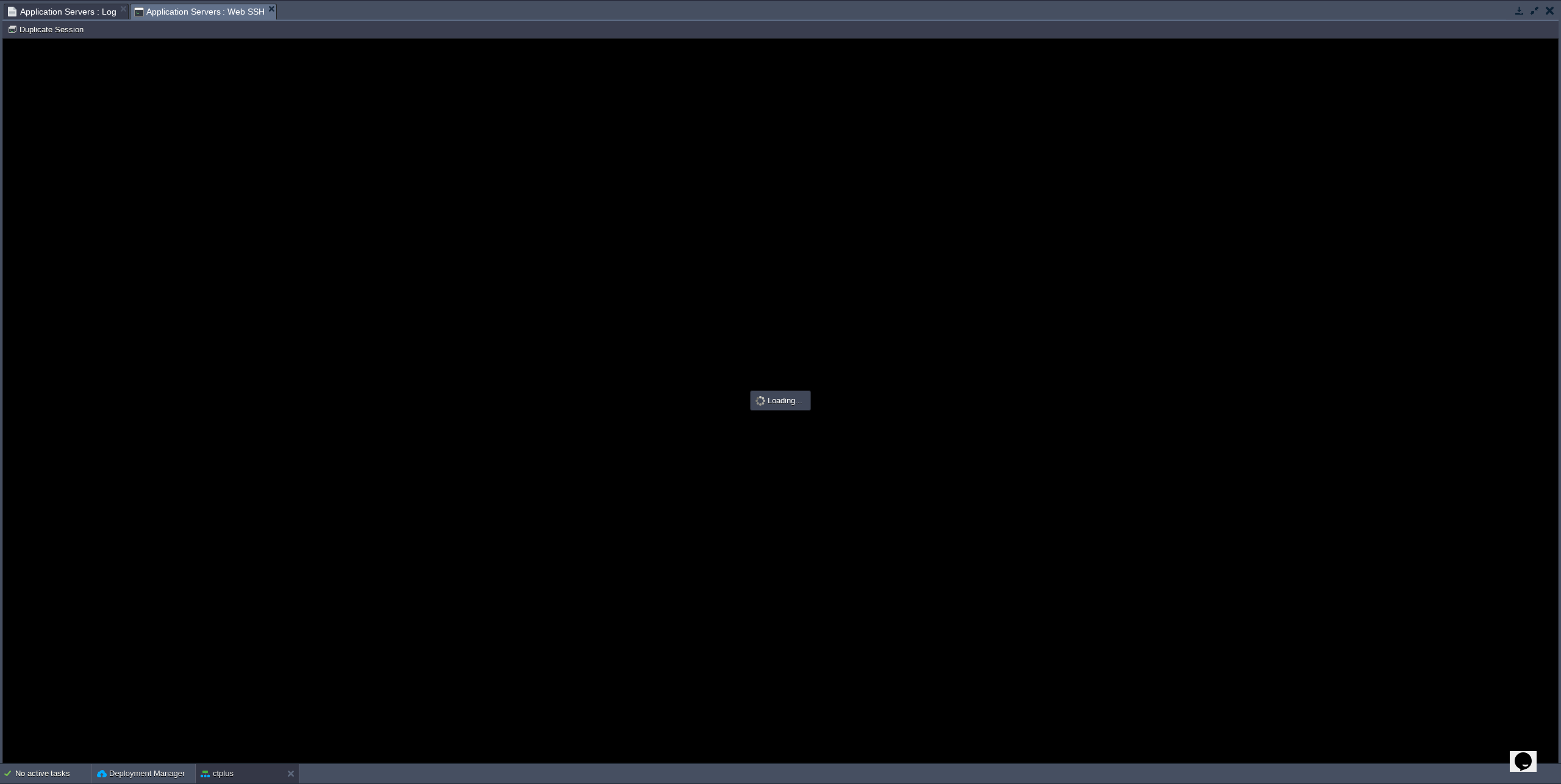
scroll to position [0, 0]
type input "#000000"
